Goal: Check status: Check status

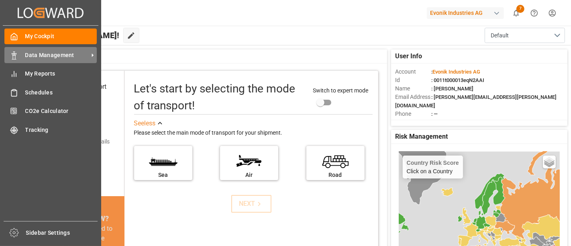
click at [36, 53] on span "Data Management" at bounding box center [56, 55] width 63 height 8
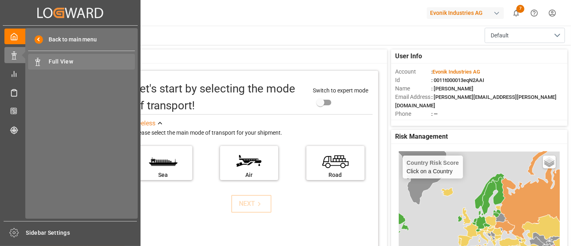
click at [63, 61] on span "Full View" at bounding box center [92, 61] width 86 height 8
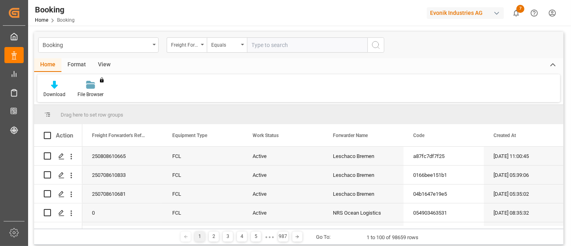
click at [202, 45] on div "Freight Forwarder's Reference No." at bounding box center [187, 44] width 40 height 15
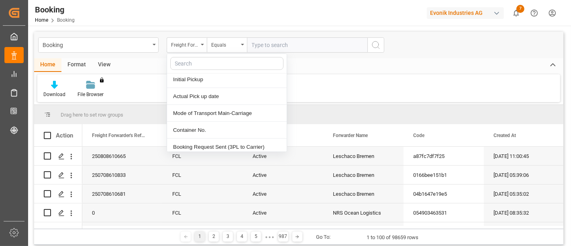
scroll to position [491, 0]
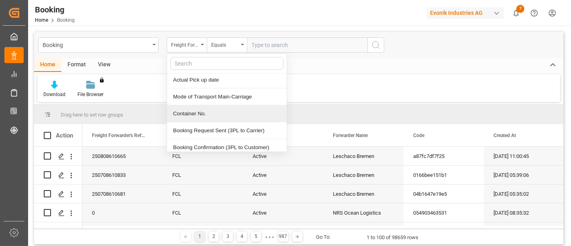
click at [190, 108] on div "Container No." at bounding box center [227, 113] width 120 height 17
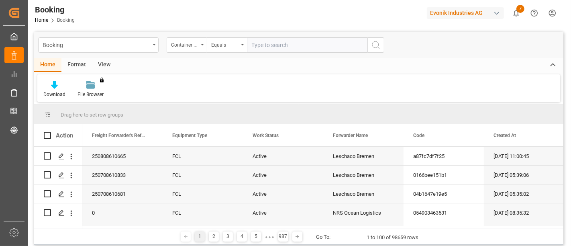
click at [280, 45] on input "text" at bounding box center [307, 44] width 120 height 15
type input "DJDU4623927"
click at [377, 45] on icon "search button" at bounding box center [376, 45] width 10 height 10
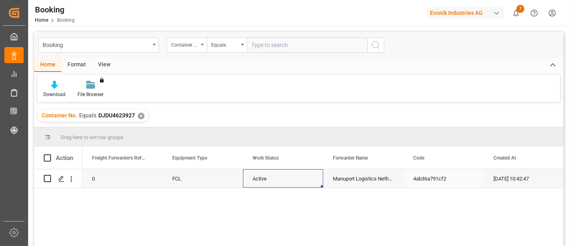
click at [267, 179] on div "Active" at bounding box center [283, 178] width 80 height 18
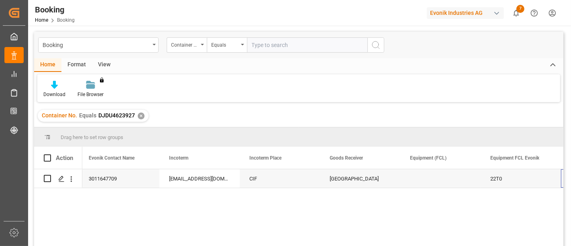
scroll to position [0, 1047]
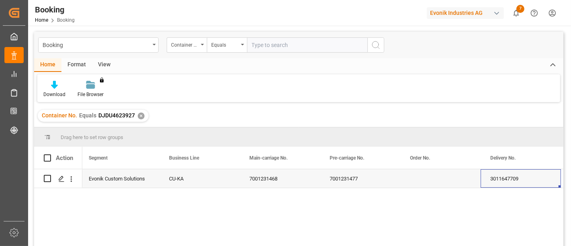
click at [139, 114] on div "✕" at bounding box center [141, 115] width 7 height 7
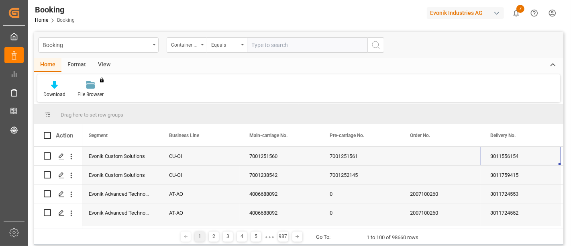
click at [279, 43] on input "text" at bounding box center [307, 44] width 120 height 15
type input "DJDU4691834"
click at [373, 45] on icon "search button" at bounding box center [376, 45] width 10 height 10
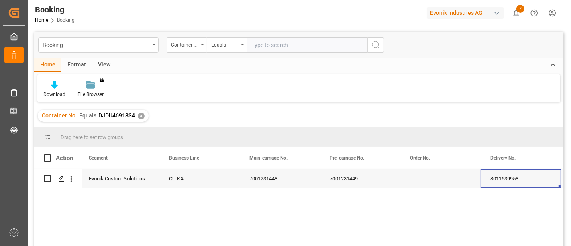
click at [185, 181] on div "CU-KA" at bounding box center [199, 178] width 80 height 18
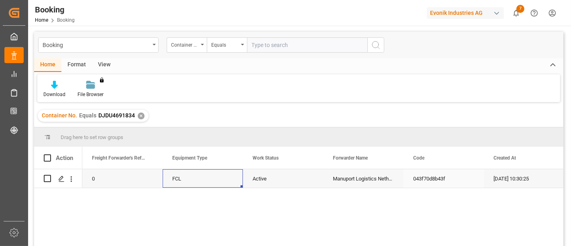
click at [185, 181] on div "FCL" at bounding box center [203, 178] width 80 height 18
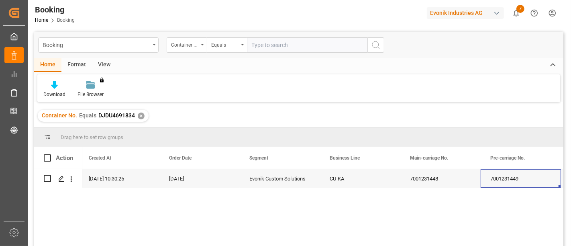
scroll to position [0, 485]
click at [139, 116] on div "✕" at bounding box center [141, 115] width 7 height 7
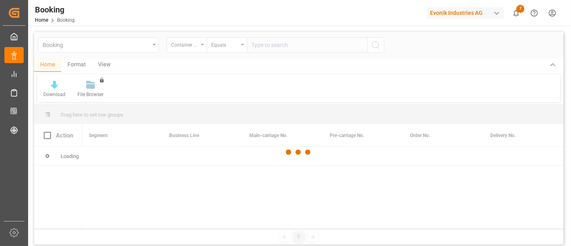
click at [293, 41] on div at bounding box center [298, 152] width 529 height 241
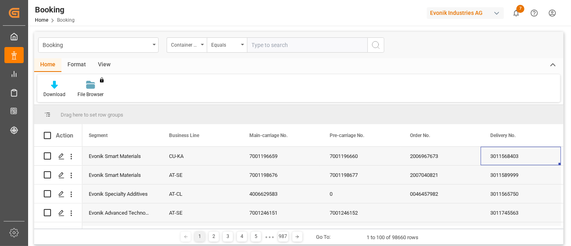
click at [272, 45] on input "text" at bounding box center [307, 44] width 120 height 15
type input "DJDU7073845"
click at [376, 40] on icon "search button" at bounding box center [376, 45] width 10 height 10
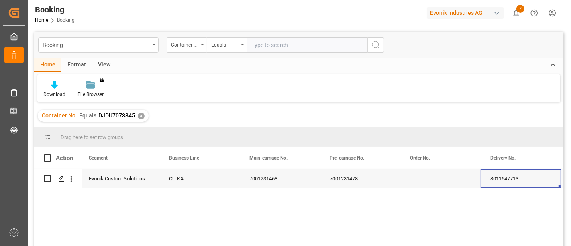
click at [186, 185] on div "CU-KA" at bounding box center [199, 178] width 80 height 18
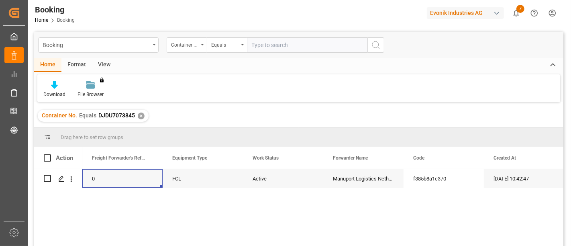
click at [141, 116] on div "✕" at bounding box center [141, 115] width 7 height 7
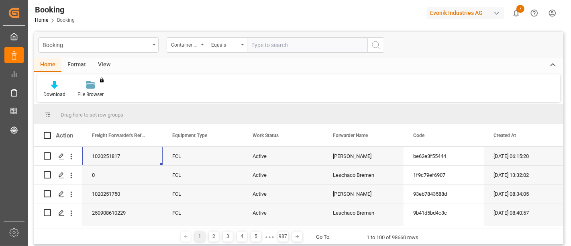
click at [264, 44] on input "text" at bounding box center [307, 44] width 120 height 15
type input "DJDU4623927"
click at [377, 44] on icon "search button" at bounding box center [376, 45] width 10 height 10
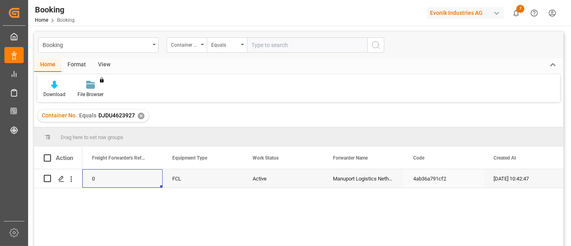
click at [264, 182] on div "Active" at bounding box center [283, 178] width 80 height 18
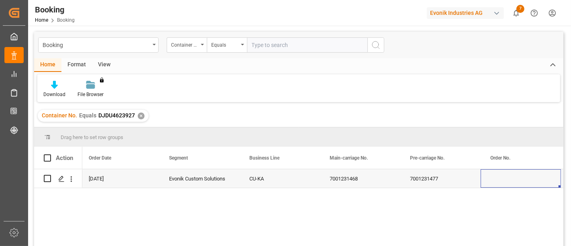
click at [139, 116] on div "✕" at bounding box center [141, 115] width 7 height 7
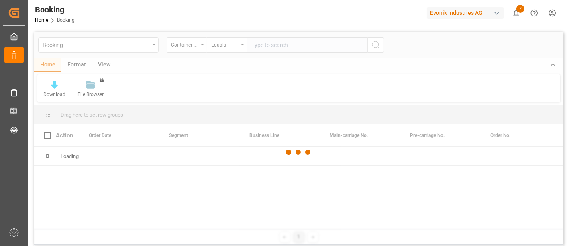
click at [271, 44] on div at bounding box center [298, 152] width 529 height 241
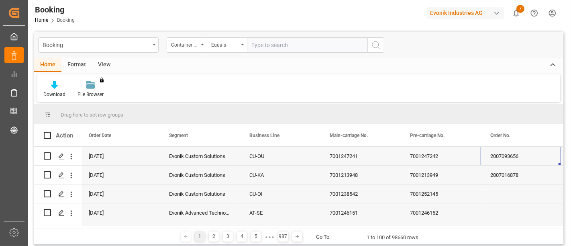
click at [287, 44] on input "text" at bounding box center [307, 44] width 120 height 15
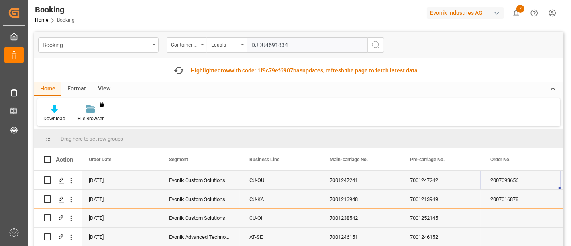
type input "DJDU4691834"
click at [374, 46] on icon "search button" at bounding box center [376, 45] width 10 height 10
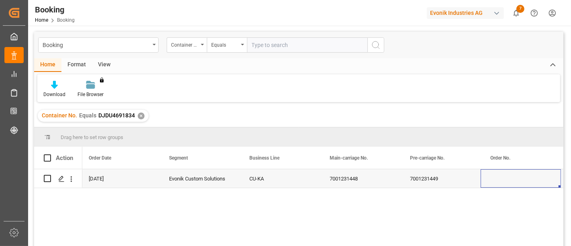
click at [139, 114] on div "✕" at bounding box center [141, 115] width 7 height 7
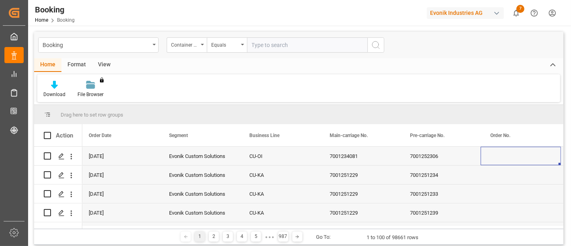
click at [276, 45] on input "text" at bounding box center [307, 44] width 120 height 15
type input "DJDU7088486"
click at [375, 44] on icon "search button" at bounding box center [376, 45] width 10 height 10
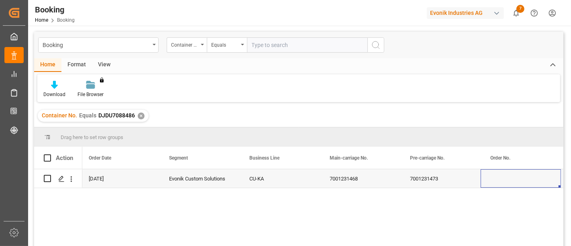
click at [346, 184] on div "7001231468" at bounding box center [360, 178] width 80 height 18
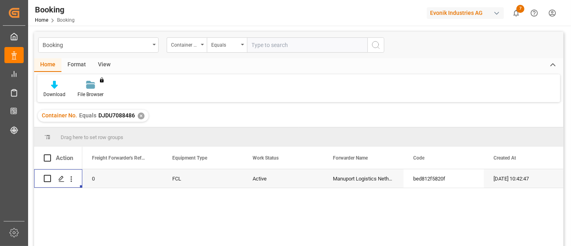
click at [140, 114] on div "✕" at bounding box center [141, 115] width 7 height 7
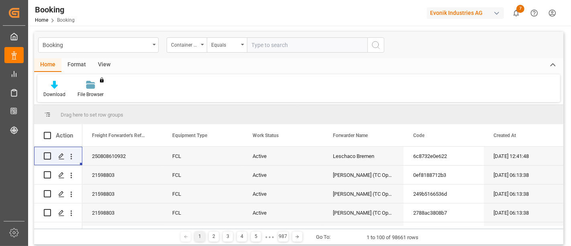
click at [272, 45] on input "text" at bounding box center [307, 44] width 120 height 15
type input "DJDU7092470"
click at [376, 46] on icon "search button" at bounding box center [376, 45] width 10 height 10
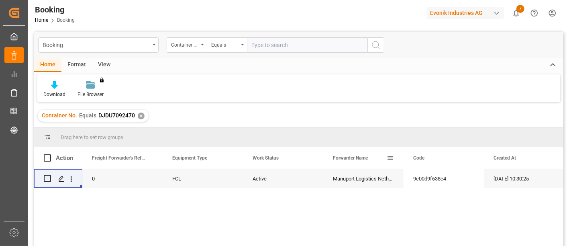
click at [362, 168] on div "Forwarder Name" at bounding box center [360, 158] width 54 height 22
click at [116, 112] on div "Forwarder Name sorted asc ✕" at bounding box center [83, 116] width 90 height 12
click at [119, 116] on div "✕" at bounding box center [119, 115] width 7 height 7
click at [178, 178] on div "FCL" at bounding box center [203, 178] width 80 height 18
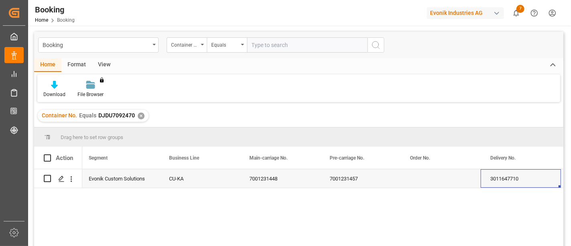
scroll to position [0, 646]
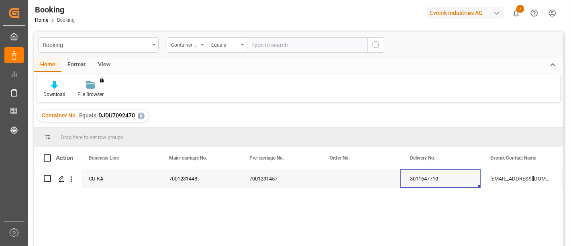
click at [140, 117] on div "✕" at bounding box center [141, 115] width 7 height 7
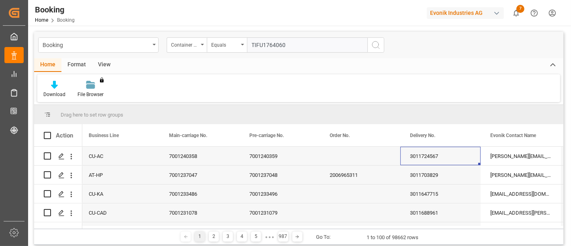
drag, startPoint x: 267, startPoint y: 45, endPoint x: 376, endPoint y: 47, distance: 109.6
click at [376, 47] on div "Container No. Equals TIFU1764060" at bounding box center [276, 44] width 218 height 15
type input "TIFU1764060"
click at [258, 158] on div "7001240359" at bounding box center [280, 156] width 80 height 18
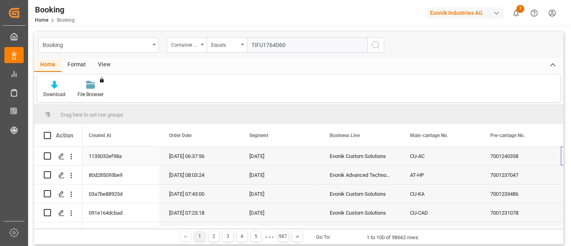
scroll to position [0, 405]
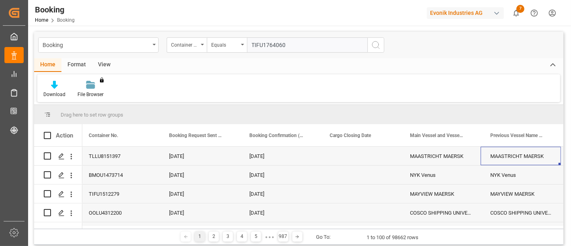
click at [375, 44] on icon "search button" at bounding box center [376, 45] width 10 height 10
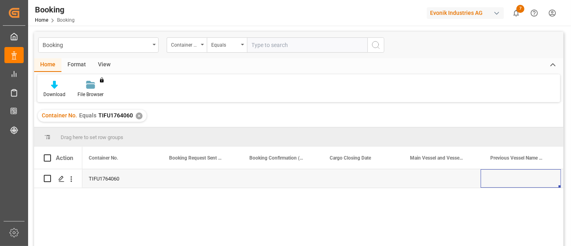
click at [224, 193] on div "Sea TIFU1764060" at bounding box center [322, 210] width 481 height 82
click at [109, 179] on div "TIFU1764060" at bounding box center [119, 178] width 80 height 18
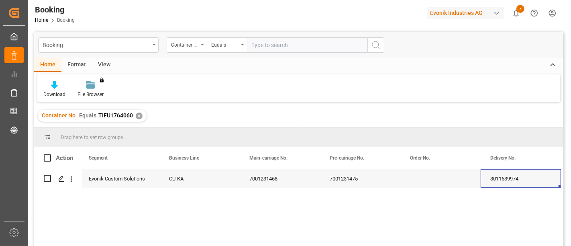
click at [138, 116] on div "✕" at bounding box center [139, 115] width 7 height 7
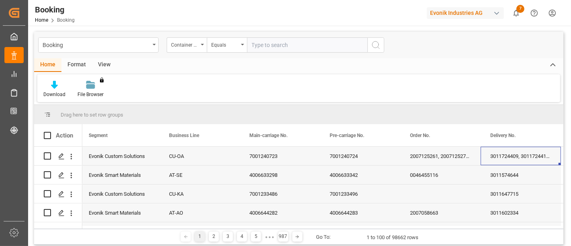
click at [278, 43] on input "text" at bounding box center [307, 44] width 120 height 15
type input "FPTU5004939"
click at [375, 45] on icon "search button" at bounding box center [376, 45] width 10 height 10
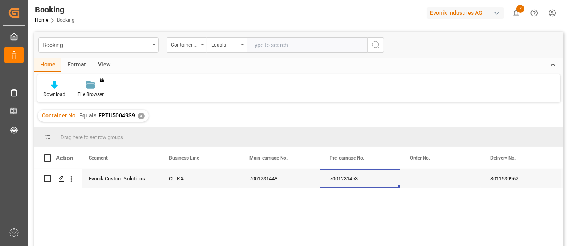
click at [349, 171] on div "7001231453" at bounding box center [360, 178] width 80 height 18
click at [139, 114] on div "✕" at bounding box center [141, 115] width 7 height 7
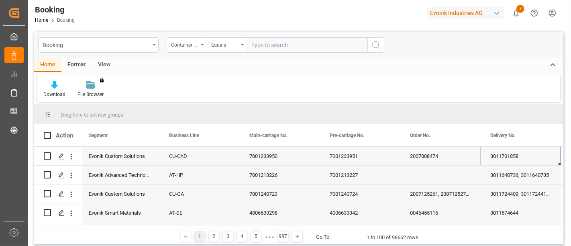
click at [279, 45] on input "text" at bounding box center [307, 44] width 120 height 15
click at [273, 42] on input "text" at bounding box center [307, 44] width 120 height 15
type input "EXFU8972502"
click at [375, 45] on icon "search button" at bounding box center [376, 45] width 10 height 10
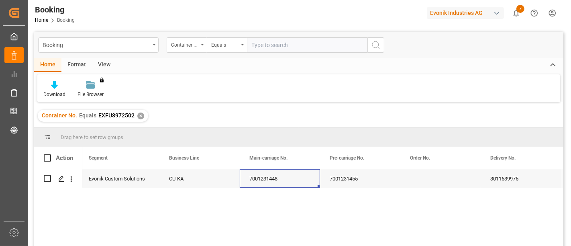
click at [266, 178] on div "7001231448" at bounding box center [280, 178] width 80 height 18
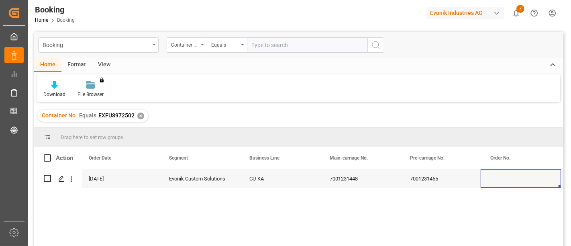
scroll to position [0, 565]
click at [139, 115] on div "✕" at bounding box center [140, 115] width 7 height 7
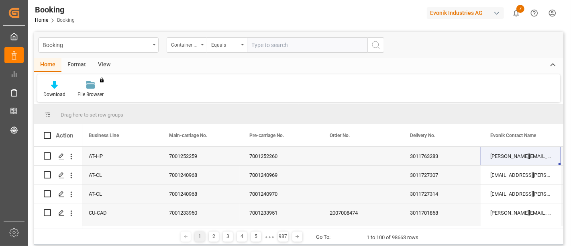
click at [273, 46] on input "text" at bounding box center [307, 44] width 120 height 15
type input "EXFU8936655"
click at [374, 45] on icon "search button" at bounding box center [376, 45] width 10 height 10
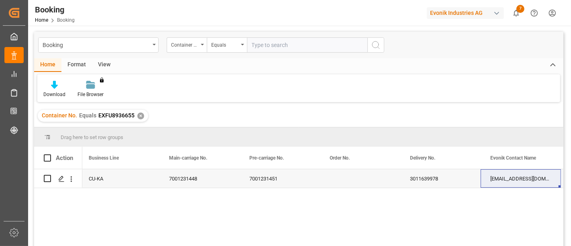
click at [185, 177] on div "7001231448" at bounding box center [199, 178] width 80 height 18
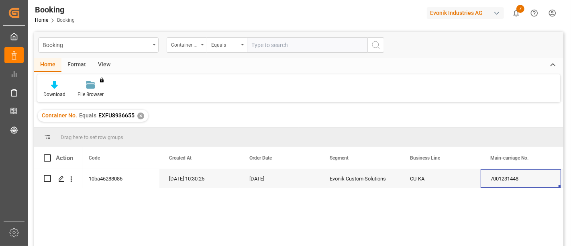
scroll to position [0, 405]
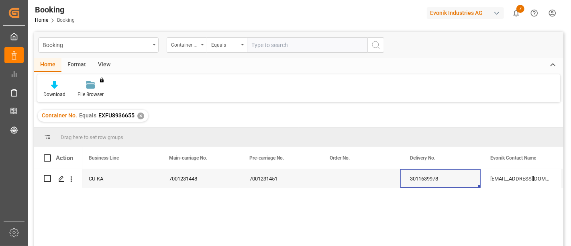
click at [140, 115] on div "✕" at bounding box center [140, 115] width 7 height 7
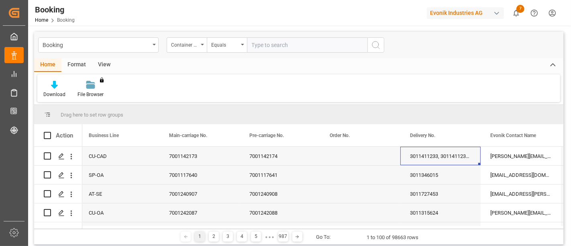
click at [276, 43] on input "text" at bounding box center [307, 44] width 120 height 15
type input "EXFU8936228"
click at [377, 44] on icon "search button" at bounding box center [376, 45] width 10 height 10
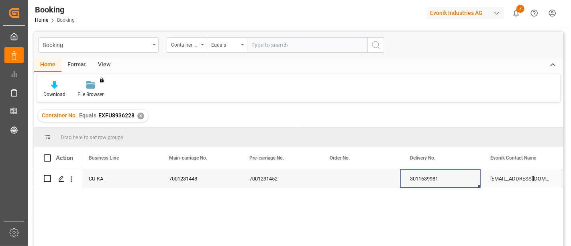
click at [190, 181] on div "7001231448" at bounding box center [199, 178] width 80 height 18
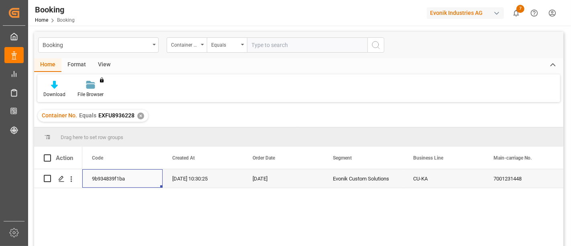
scroll to position [0, 241]
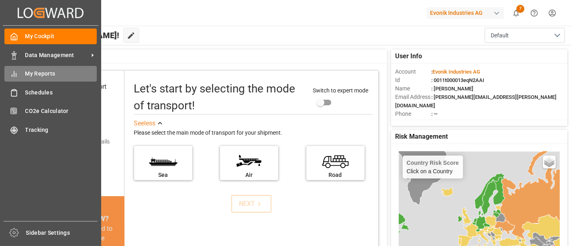
click at [40, 73] on span "My Reports" at bounding box center [61, 73] width 72 height 8
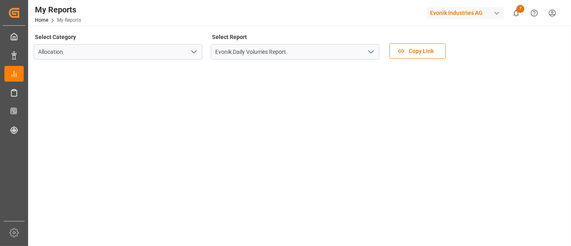
click at [373, 53] on icon "open menu" at bounding box center [371, 52] width 10 height 10
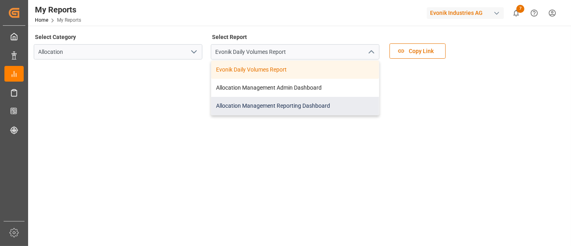
click at [290, 103] on div "Allocation Management Reporting Dashboard" at bounding box center [295, 106] width 168 height 18
